Goal: Task Accomplishment & Management: Manage account settings

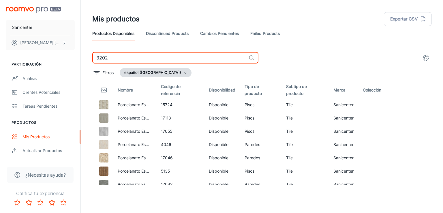
type input "3202"
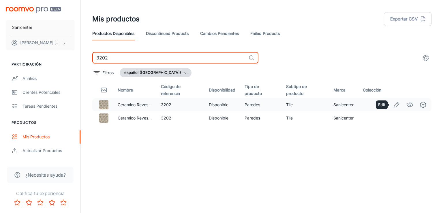
click at [396, 106] on icon "Edit" at bounding box center [396, 104] width 7 height 7
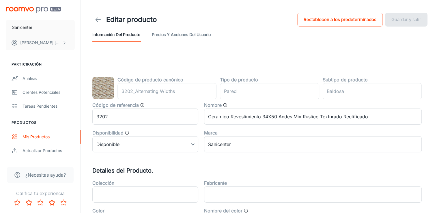
click at [168, 32] on button "Precios y acciones del usuario" at bounding box center [181, 35] width 59 height 14
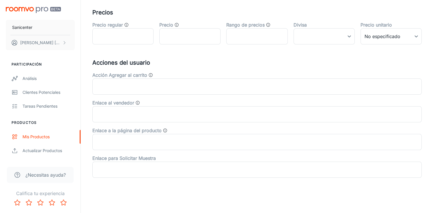
scroll to position [70, 0]
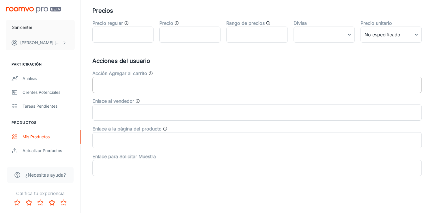
click at [137, 81] on input "text" at bounding box center [256, 85] width 329 height 16
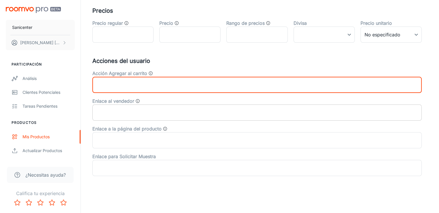
click at [136, 109] on input "text" at bounding box center [256, 112] width 329 height 16
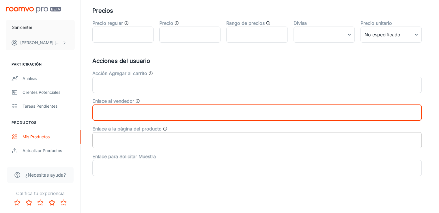
click at [142, 136] on input "text" at bounding box center [256, 140] width 329 height 16
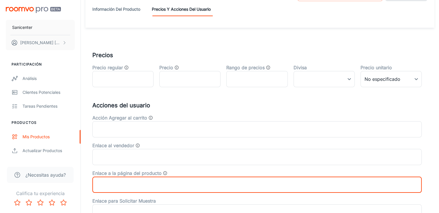
scroll to position [0, 0]
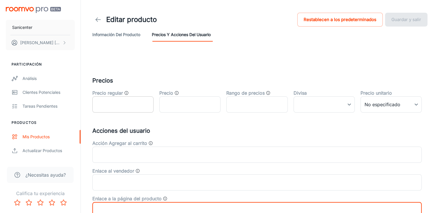
click at [111, 100] on input "text" at bounding box center [122, 104] width 61 height 16
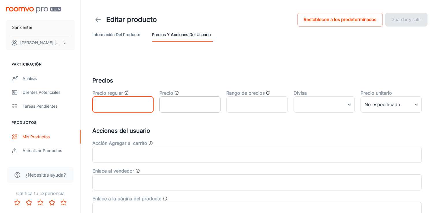
click at [166, 100] on input "text" at bounding box center [189, 104] width 61 height 16
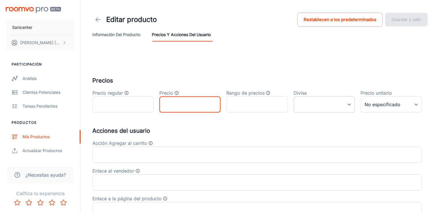
click at [322, 101] on body "Sanicenter [PERSON_NAME] Participación Análisis Clientes potenciales Tareas pen…" at bounding box center [219, 106] width 439 height 213
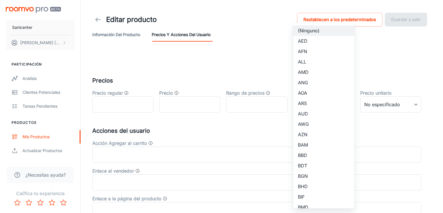
click at [188, 61] on div at bounding box center [221, 106] width 443 height 213
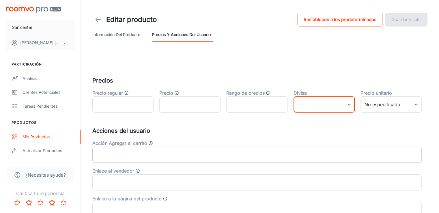
click at [140, 153] on input "text" at bounding box center [256, 154] width 329 height 16
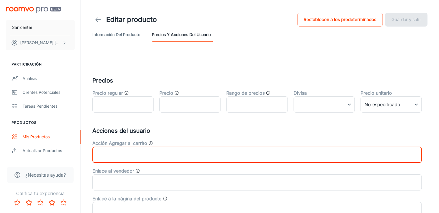
click at [129, 143] on label "Acción Agregar al carrito" at bounding box center [119, 143] width 55 height 7
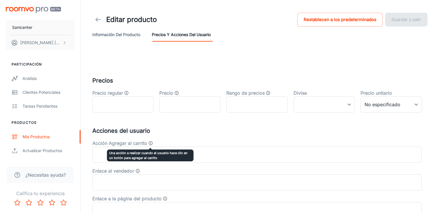
drag, startPoint x: 150, startPoint y: 144, endPoint x: 136, endPoint y: 152, distance: 16.1
click at [136, 153] on div "Una acción a realizar cuando el usuario hace clic en un botón para agregar al c…" at bounding box center [150, 155] width 86 height 12
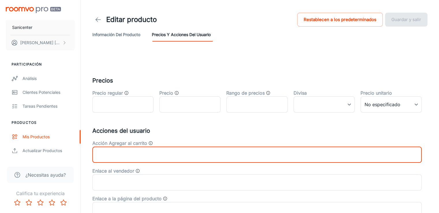
click at [112, 154] on input "text" at bounding box center [256, 154] width 329 height 16
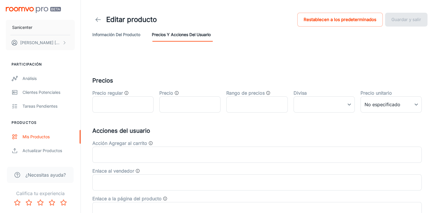
click at [120, 141] on label "Acción Agregar al carrito" at bounding box center [119, 143] width 55 height 7
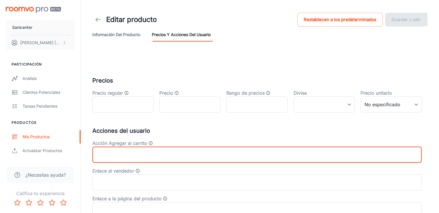
click at [138, 157] on input "text" at bounding box center [256, 154] width 329 height 16
click at [110, 36] on button "Información del producto" at bounding box center [116, 35] width 48 height 14
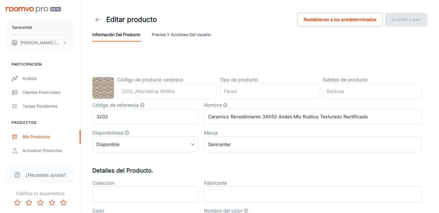
click at [309, 92] on div "Código de producto [PERSON_NAME] 3202_Alternating Widths ​ Tipo de producto par…" at bounding box center [267, 86] width 307 height 27
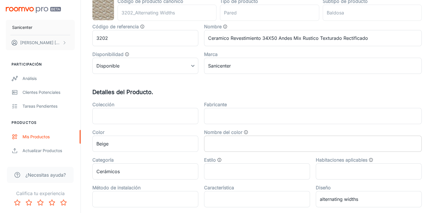
scroll to position [144, 0]
